Goal: Information Seeking & Learning: Learn about a topic

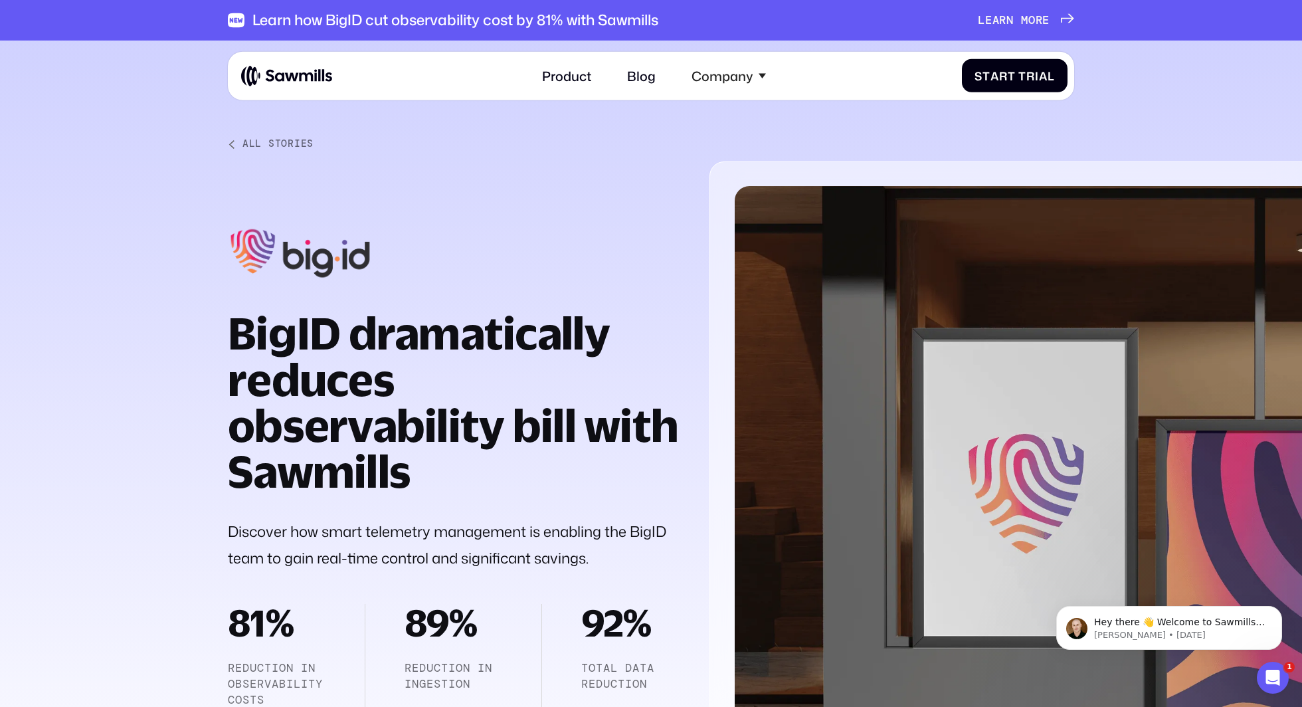
click at [124, 162] on div at bounding box center [651, 448] width 1302 height 814
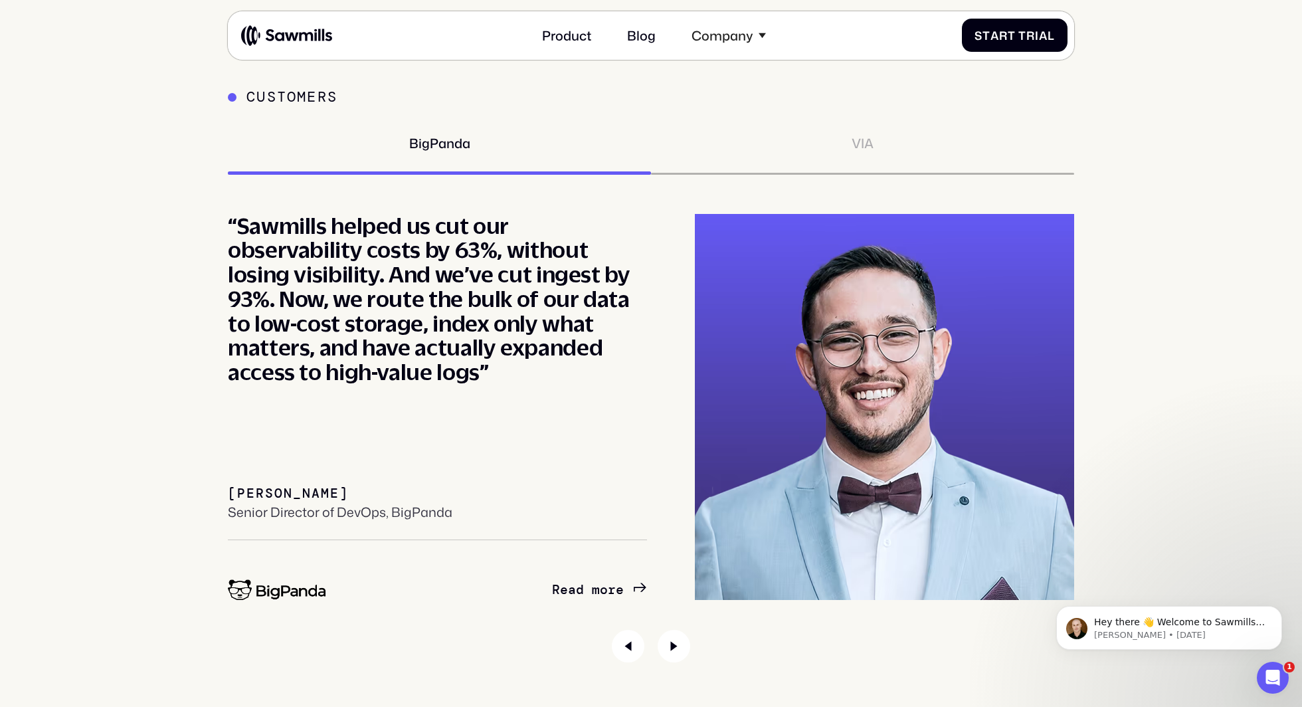
scroll to position [6070, 0]
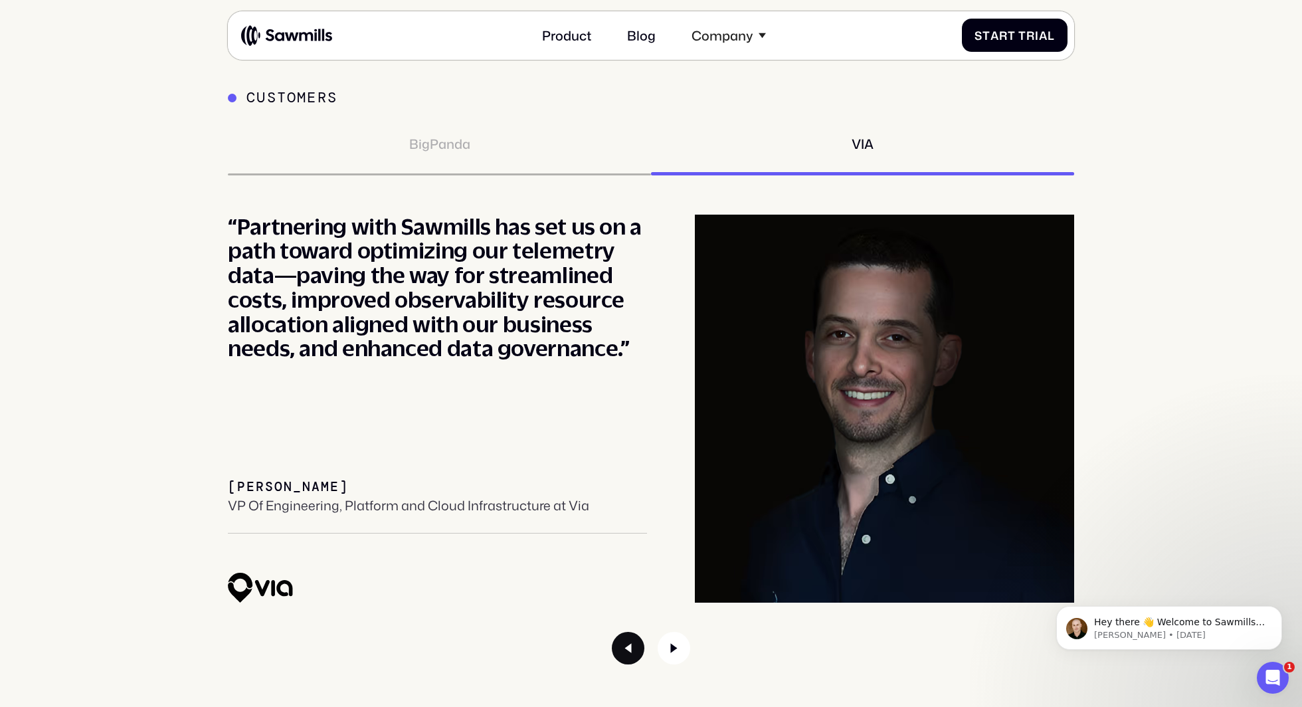
click at [633, 654] on icon "Previous slide" at bounding box center [628, 648] width 33 height 33
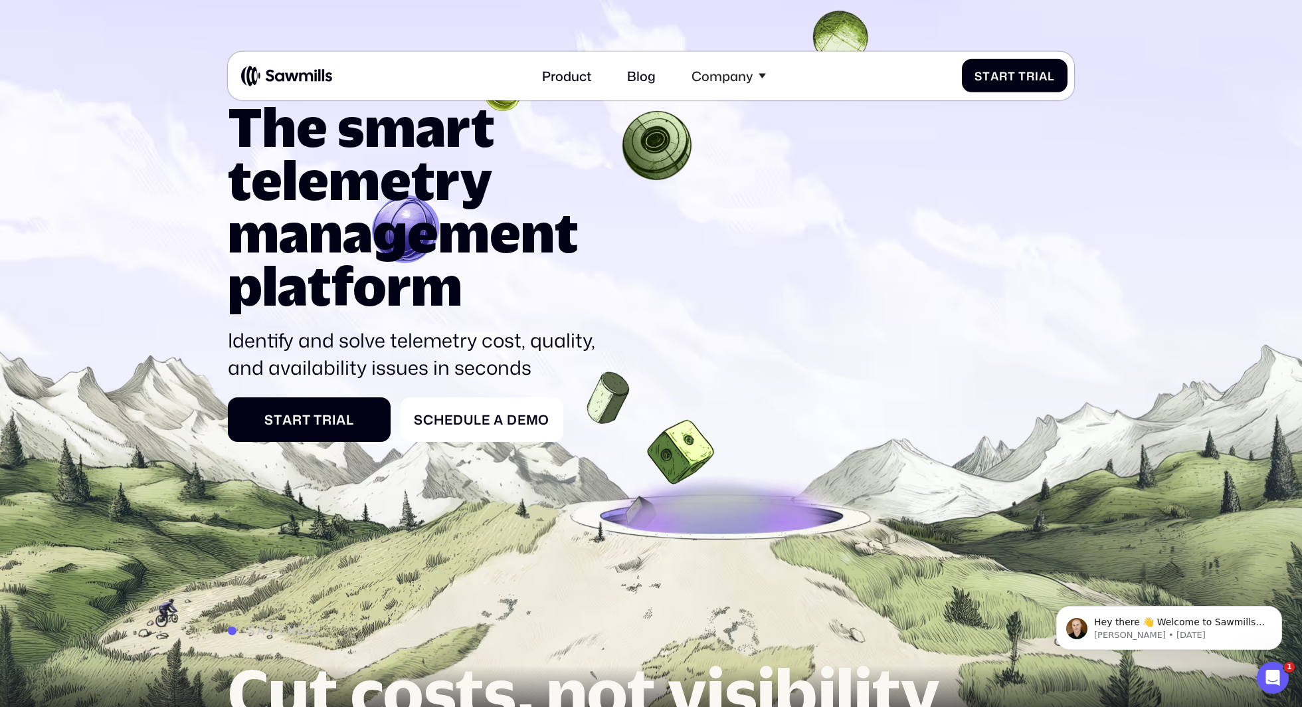
scroll to position [0, 0]
